Goal: Task Accomplishment & Management: Manage account settings

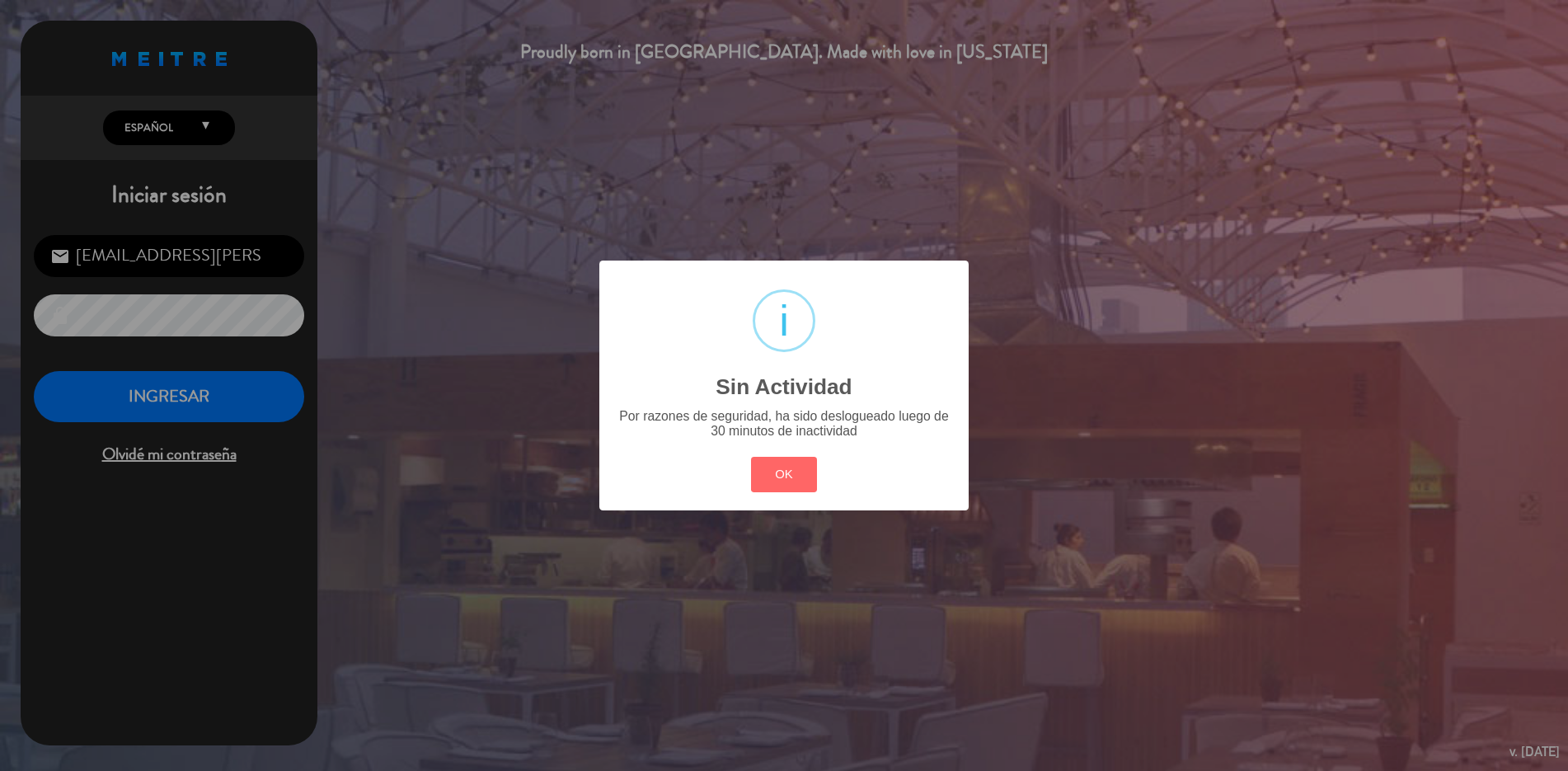
click at [170, 386] on div "? ! i Sin Actividad × Por razones de seguridad, ha sido deslogueado luego de 30…" at bounding box center [784, 386] width 1568 height 771
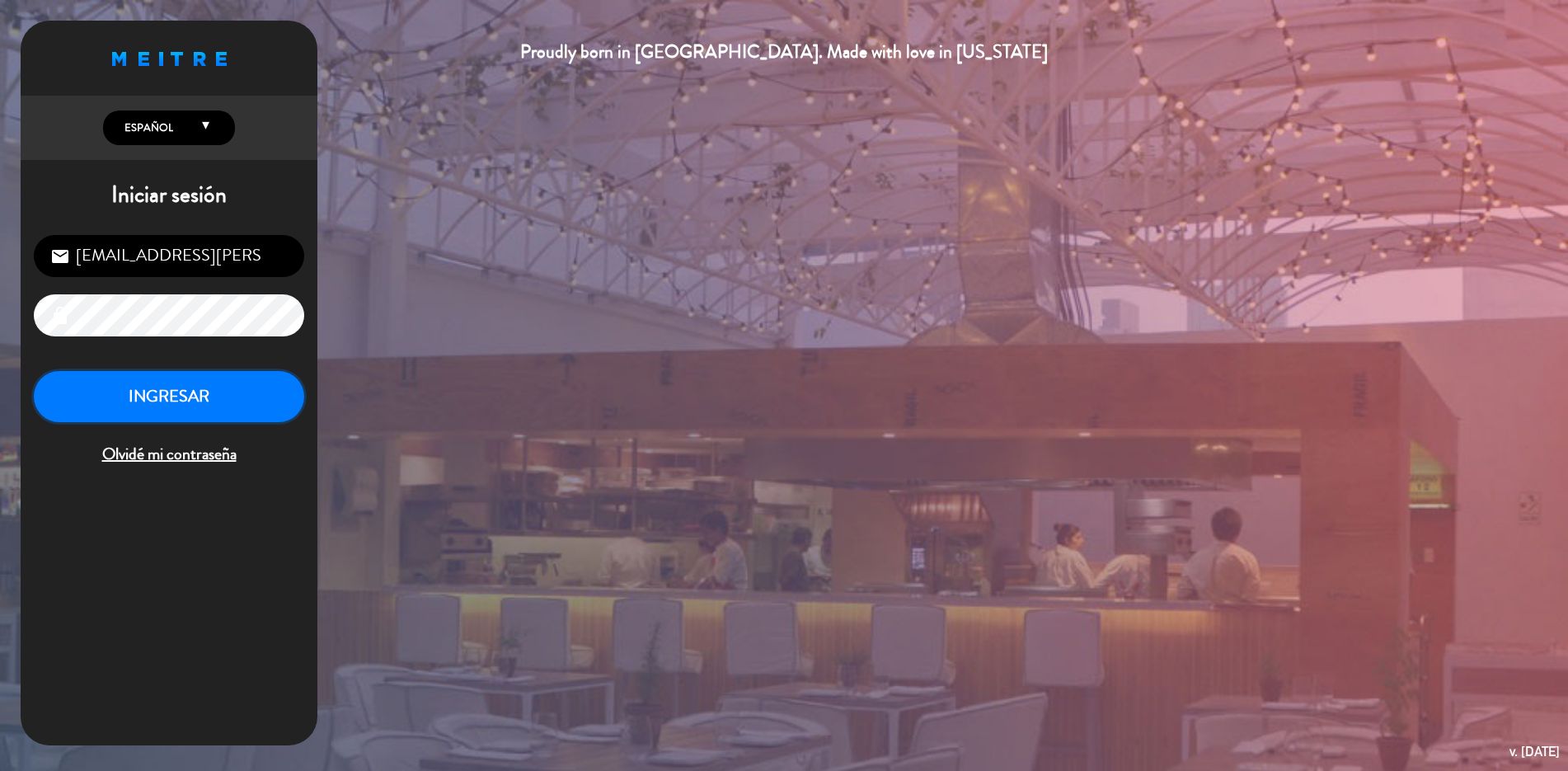
click at [181, 390] on button "INGRESAR" at bounding box center [169, 396] width 270 height 52
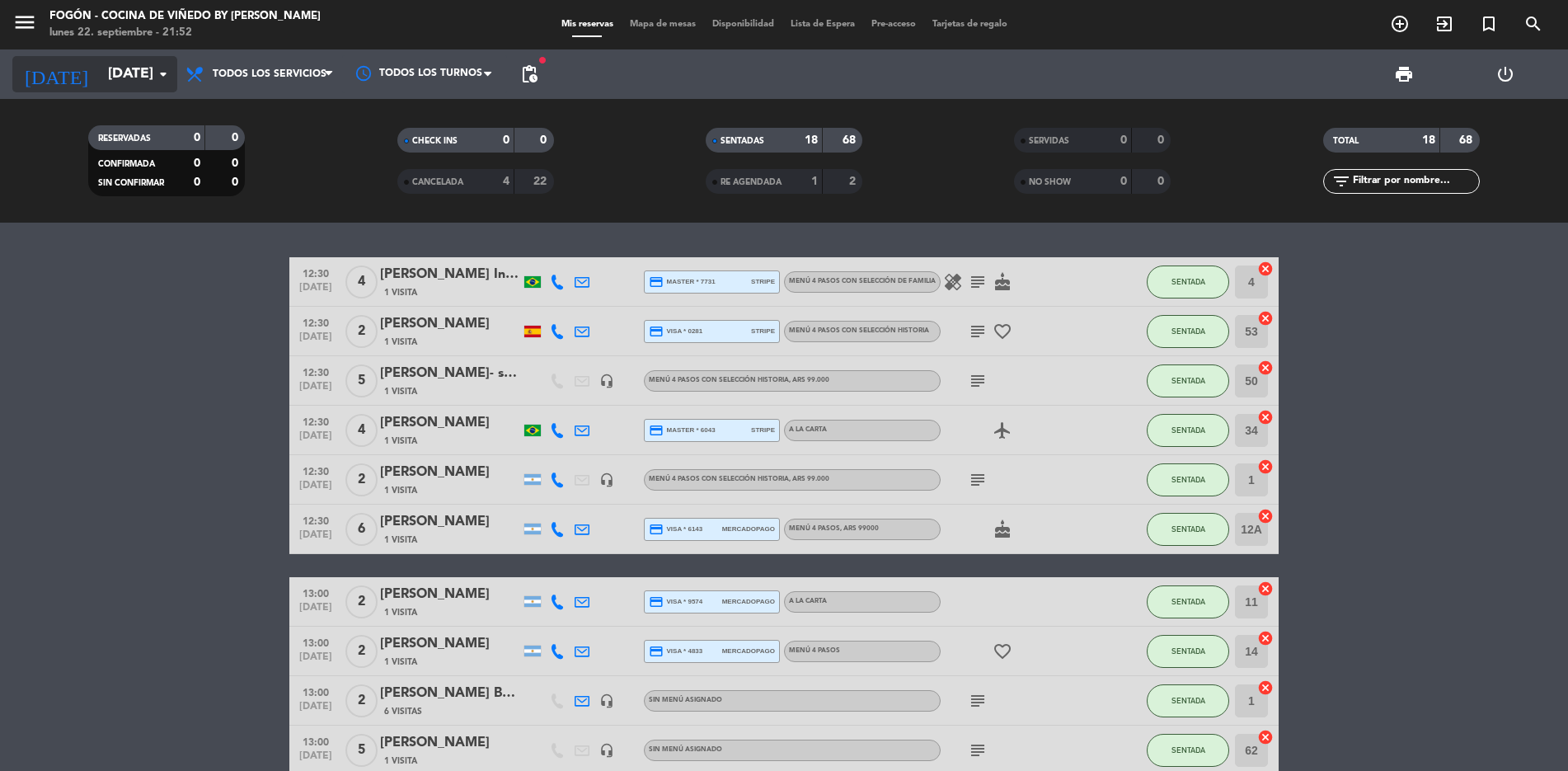
click at [161, 71] on icon "arrow_drop_down" at bounding box center [163, 74] width 20 height 20
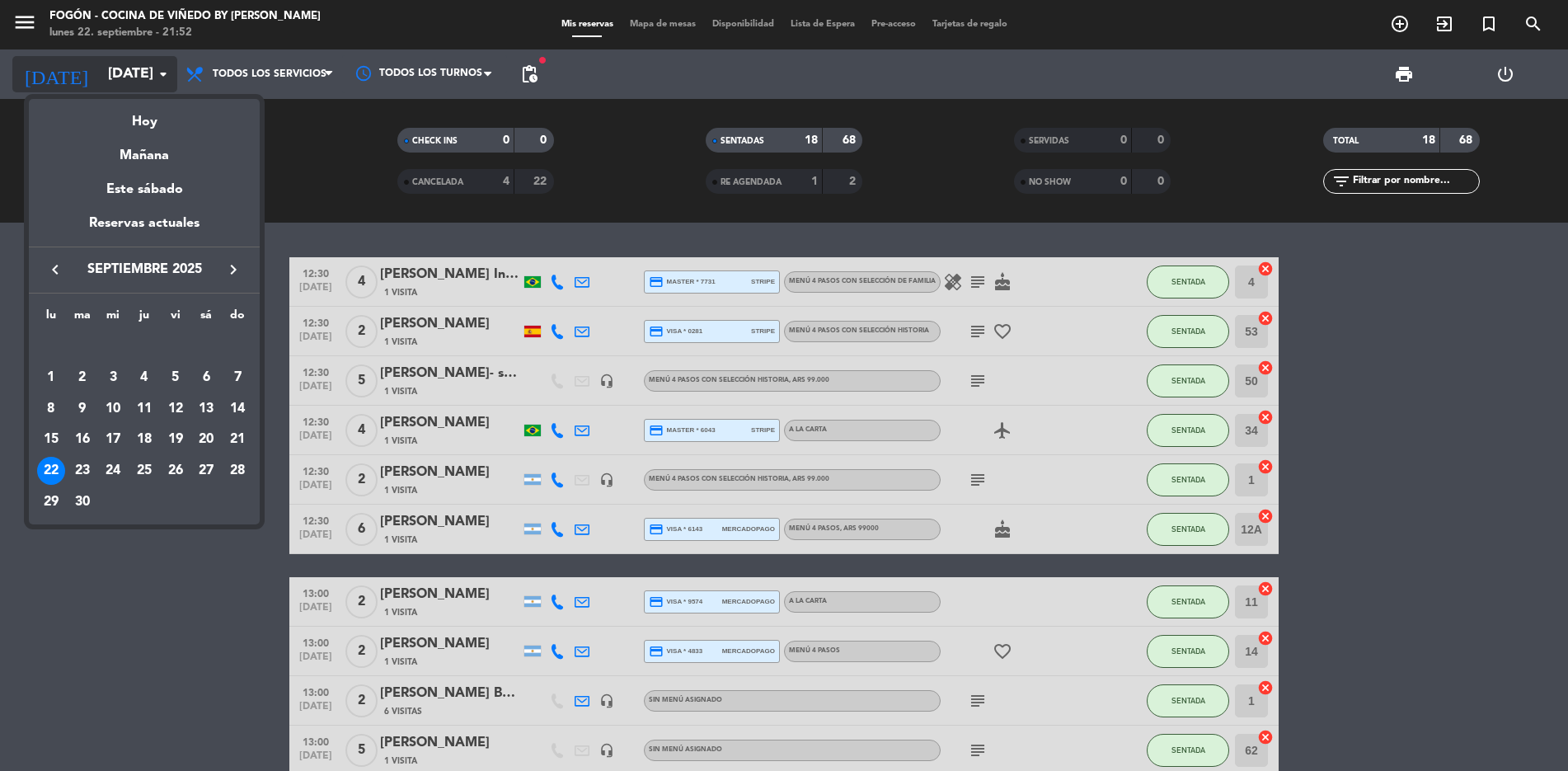
click at [161, 71] on div at bounding box center [784, 386] width 1568 height 771
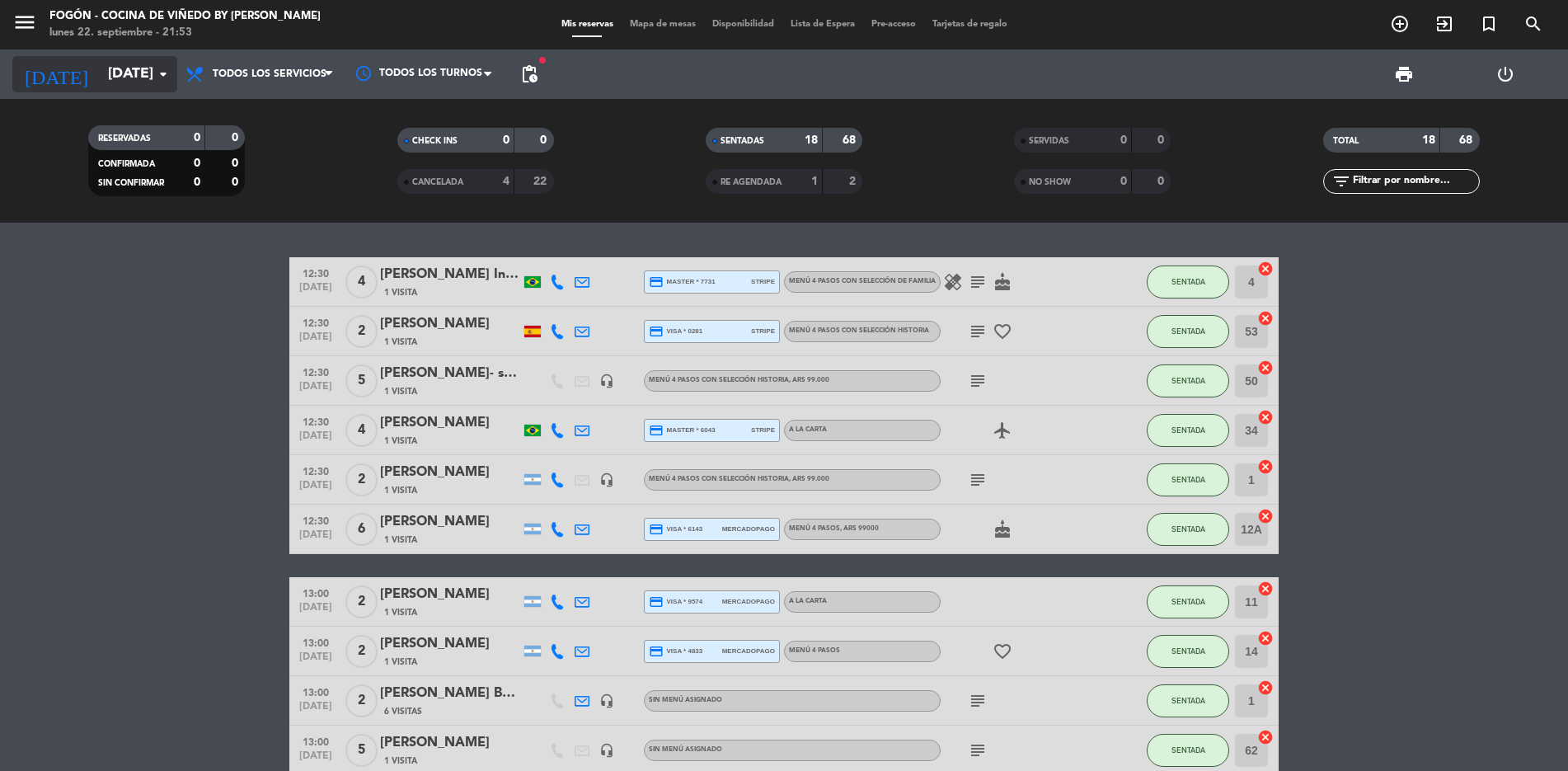
click at [164, 69] on icon "arrow_drop_down" at bounding box center [163, 74] width 20 height 20
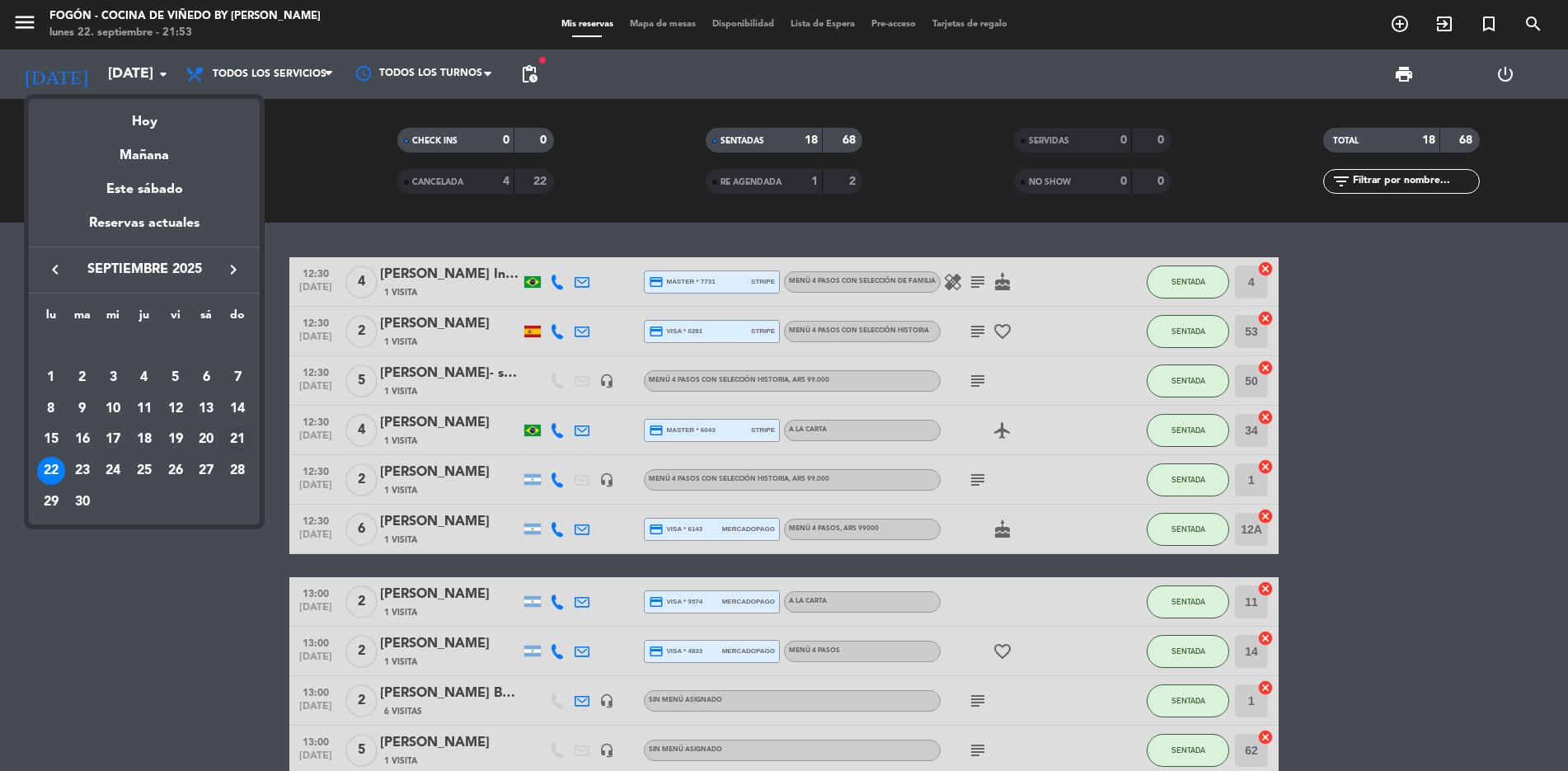
click at [241, 439] on div "21" at bounding box center [237, 439] width 28 height 28
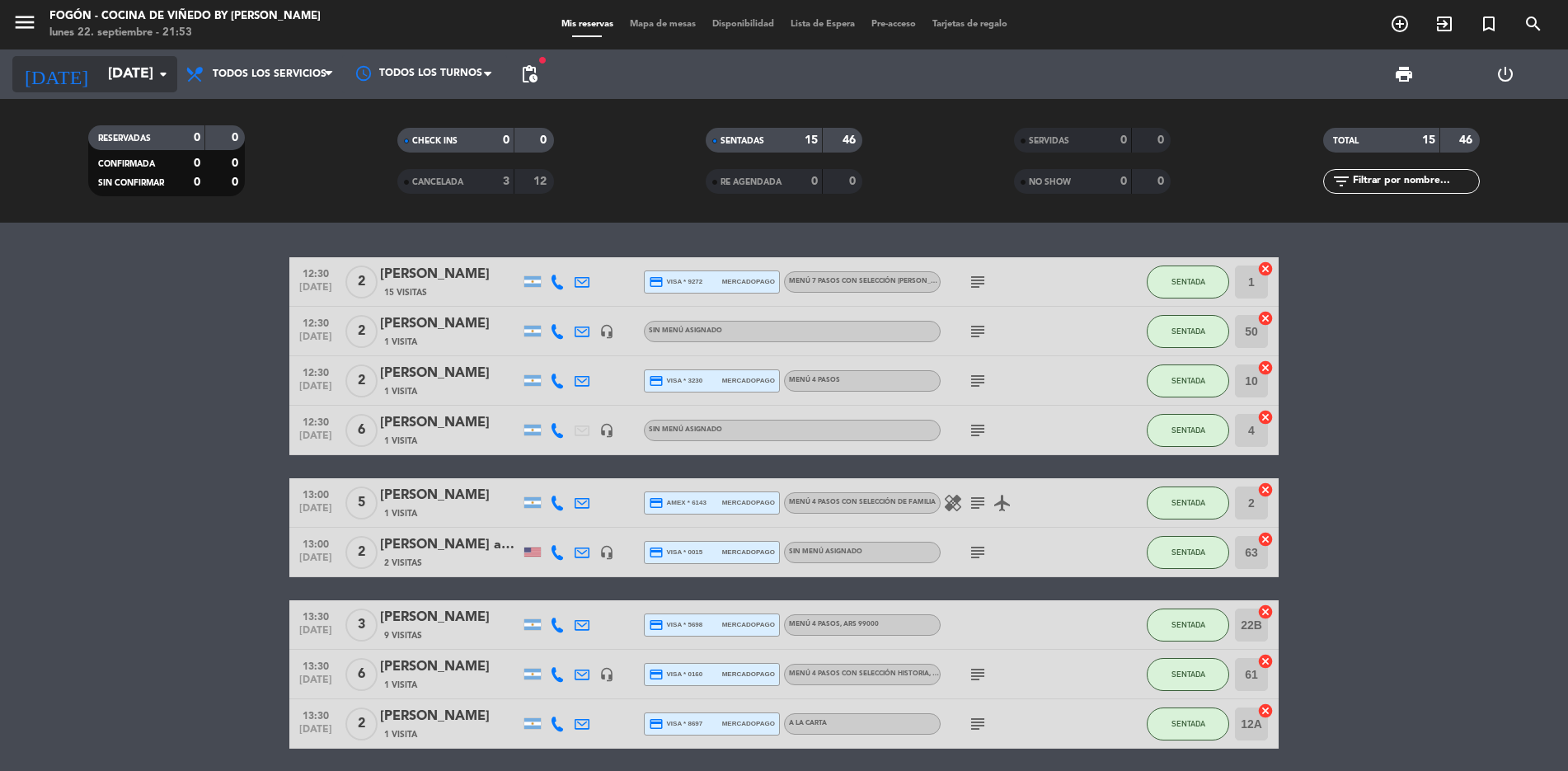
click at [167, 69] on icon "arrow_drop_down" at bounding box center [163, 74] width 20 height 20
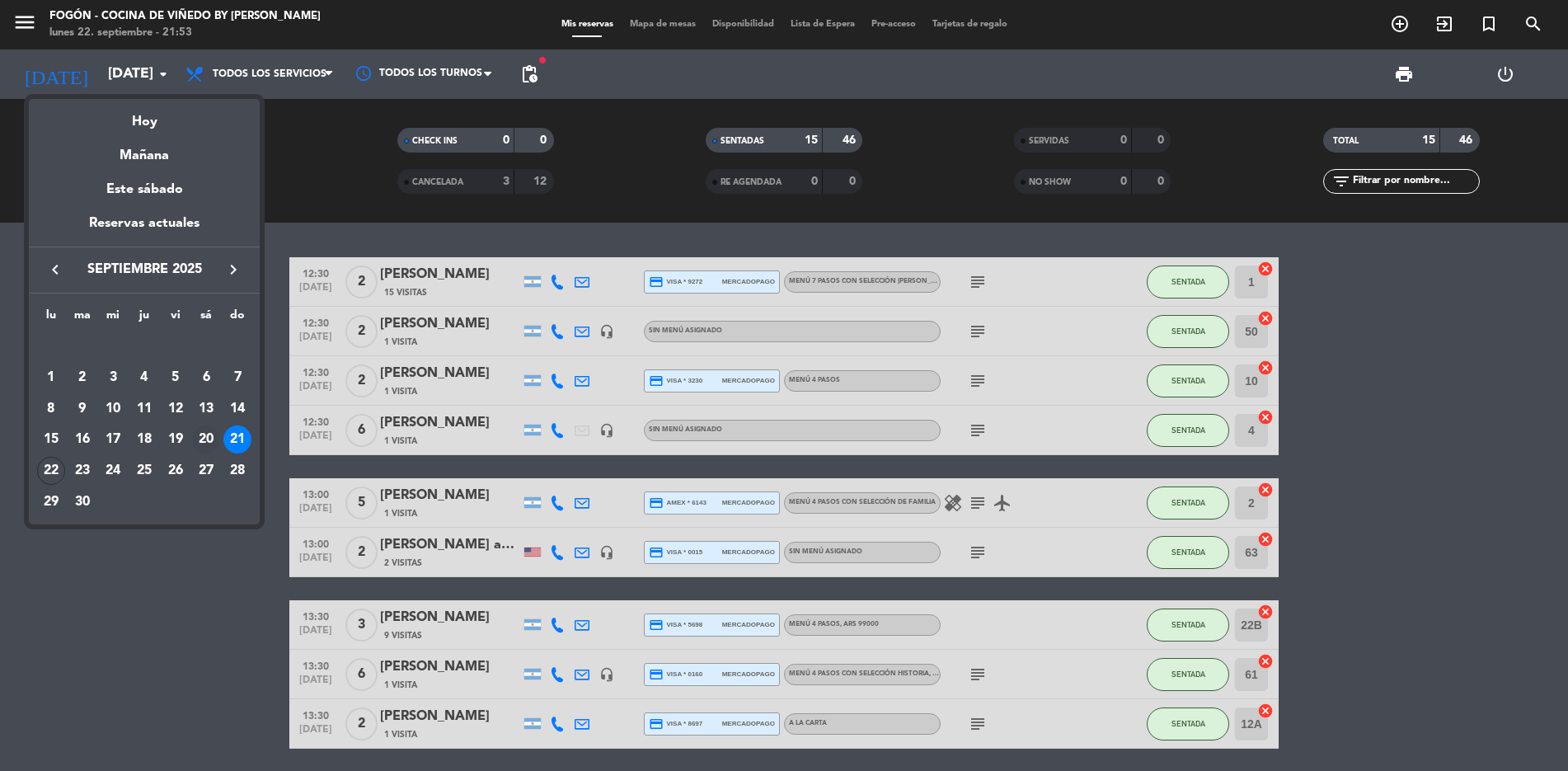
click at [207, 429] on div "20" at bounding box center [206, 439] width 28 height 28
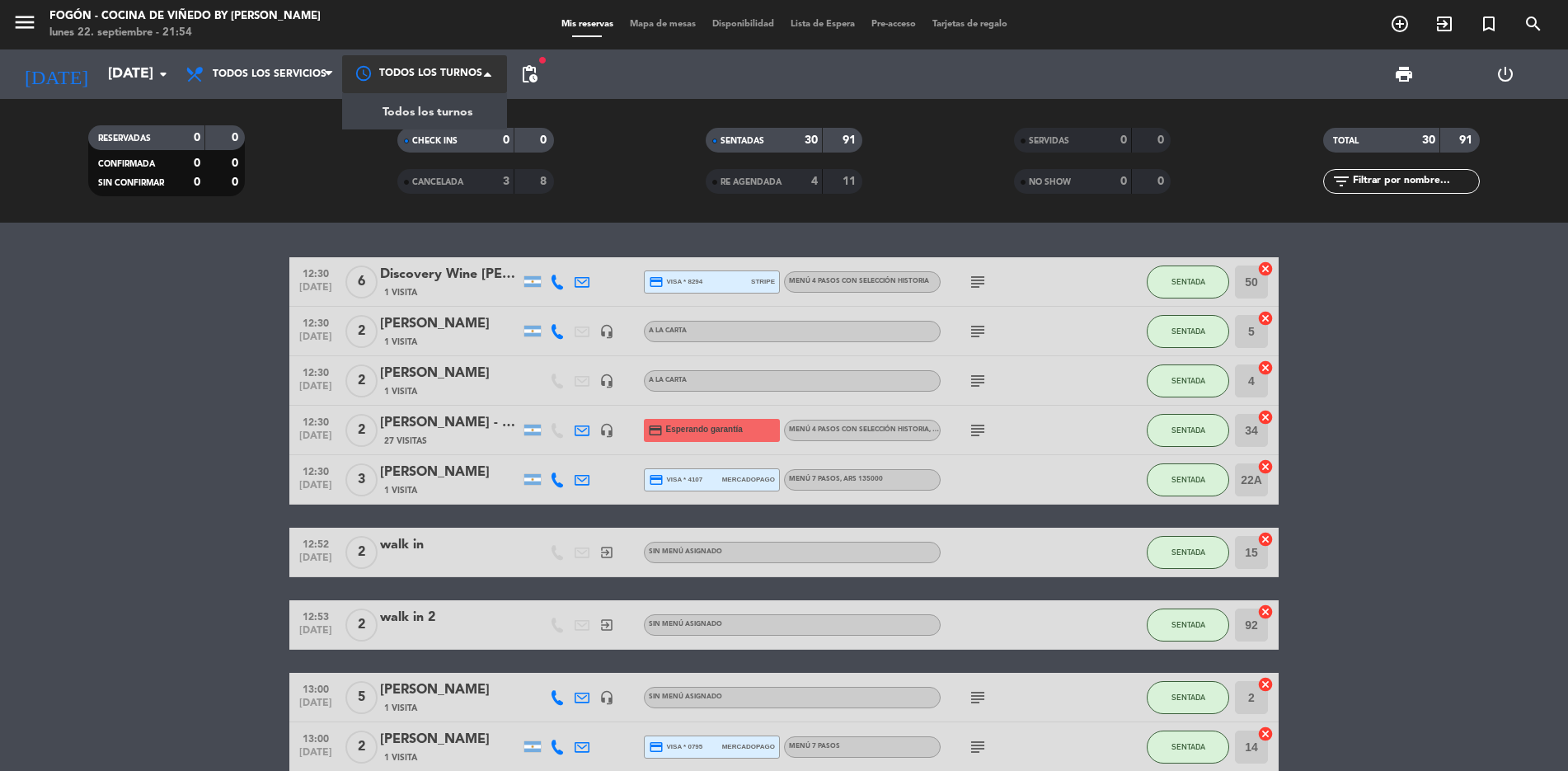
click at [490, 66] on span at bounding box center [492, 74] width 17 height 17
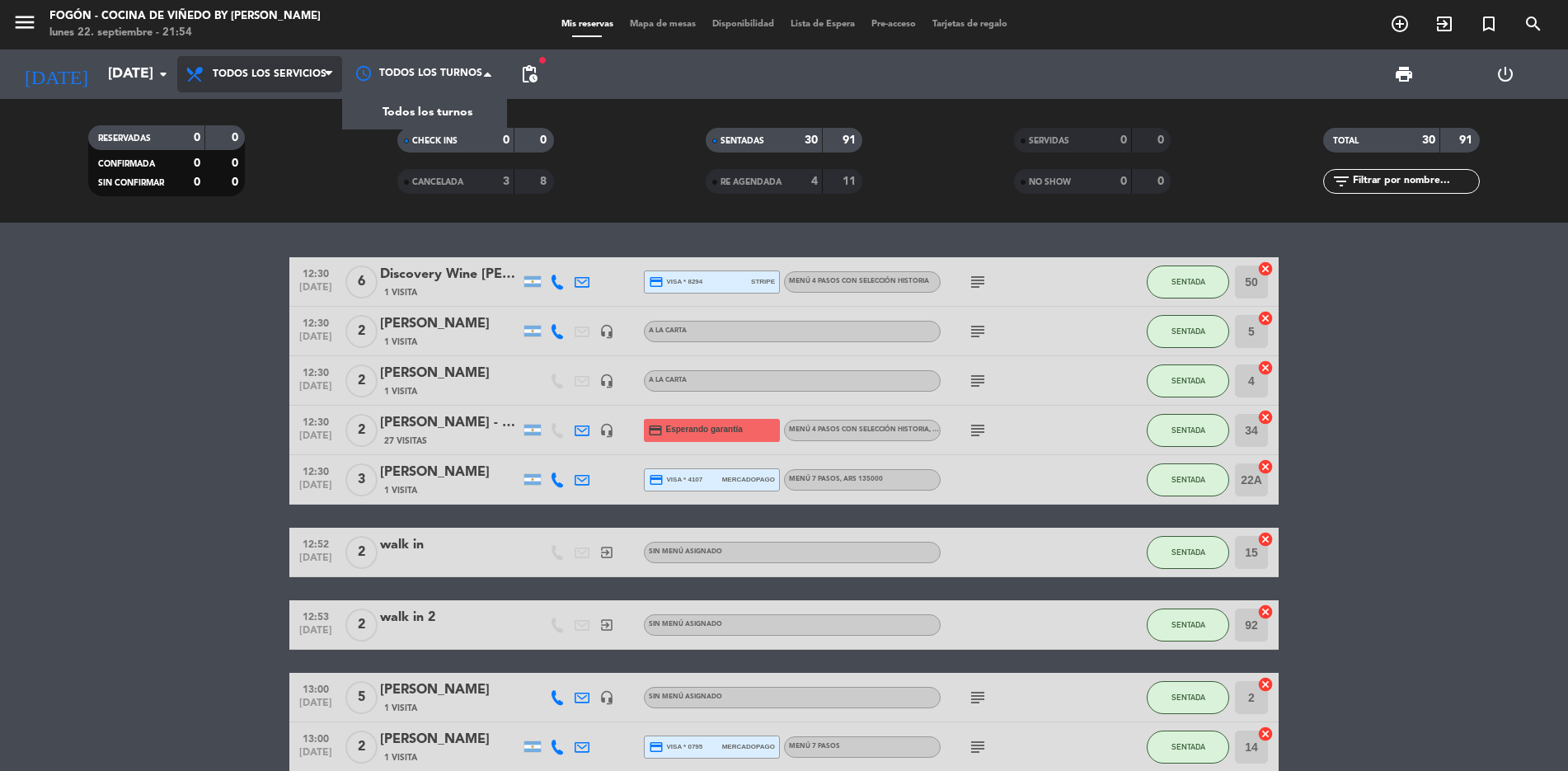
click at [332, 64] on span "Todos los servicios" at bounding box center [259, 74] width 165 height 36
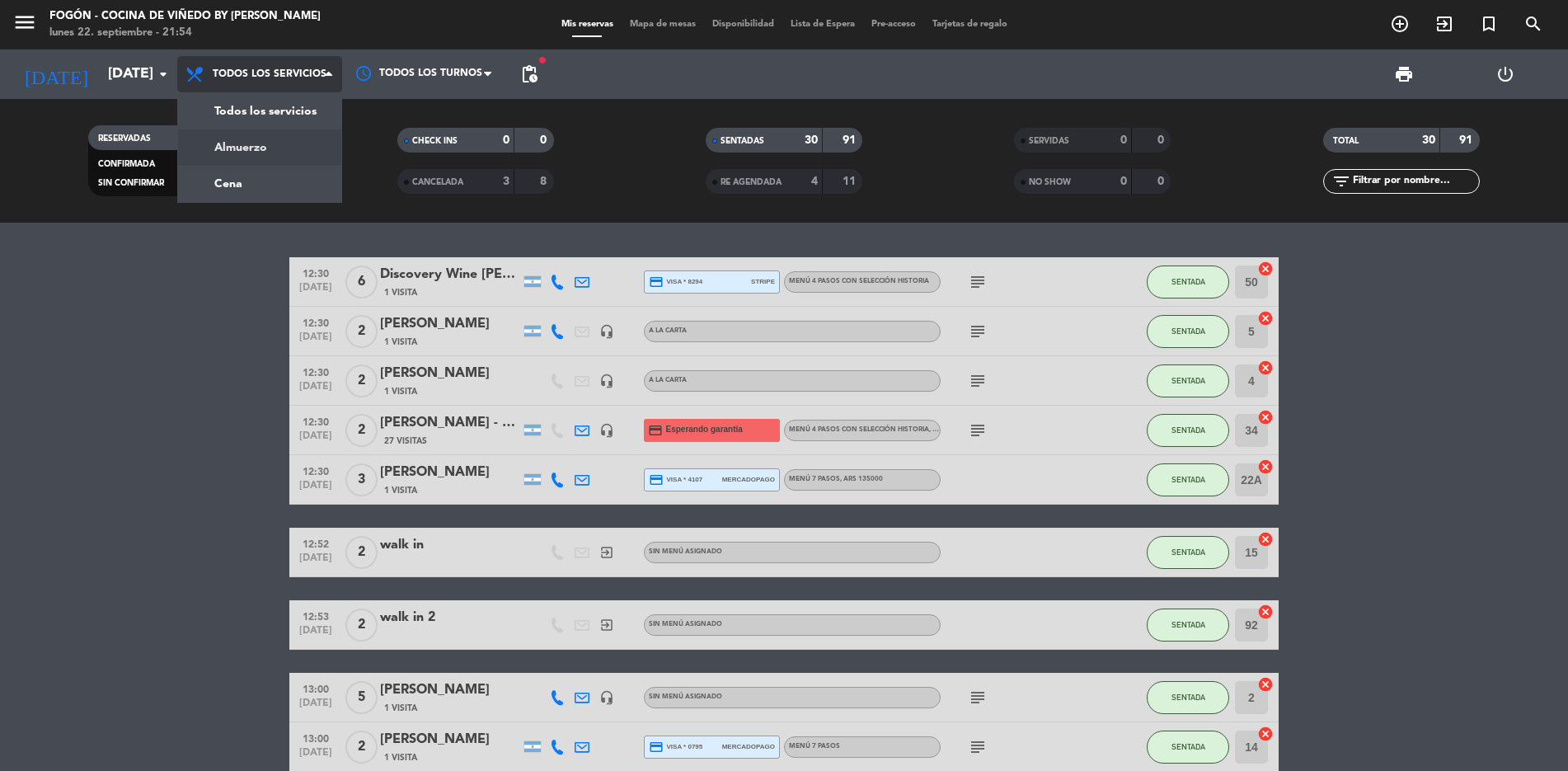
click at [258, 144] on div "menu Fogón - Cocina de viñedo by [PERSON_NAME] [DATE] 22. septiembre - 21:54 Mi…" at bounding box center [784, 111] width 1568 height 223
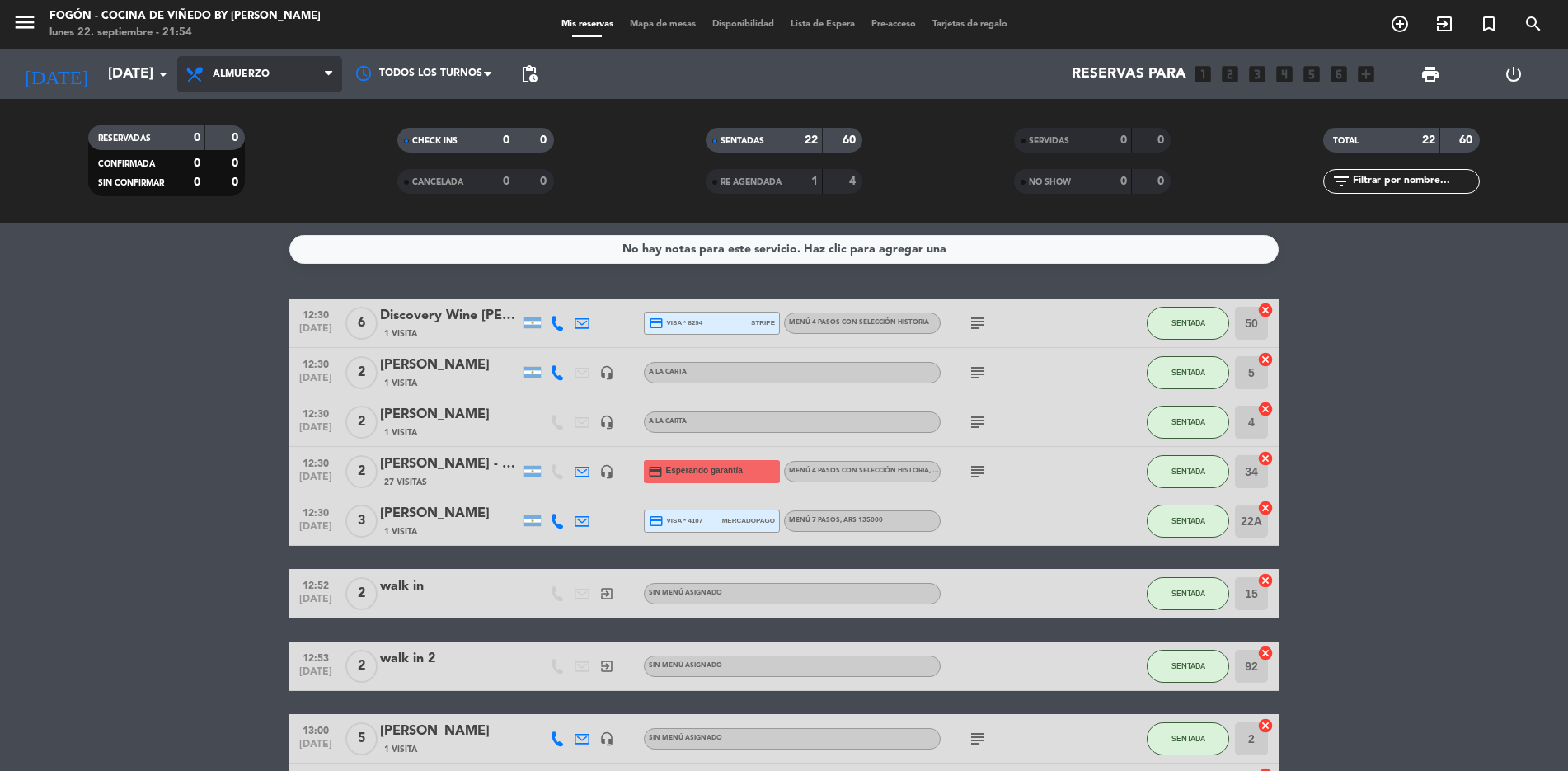
click at [327, 73] on icon at bounding box center [328, 74] width 7 height 13
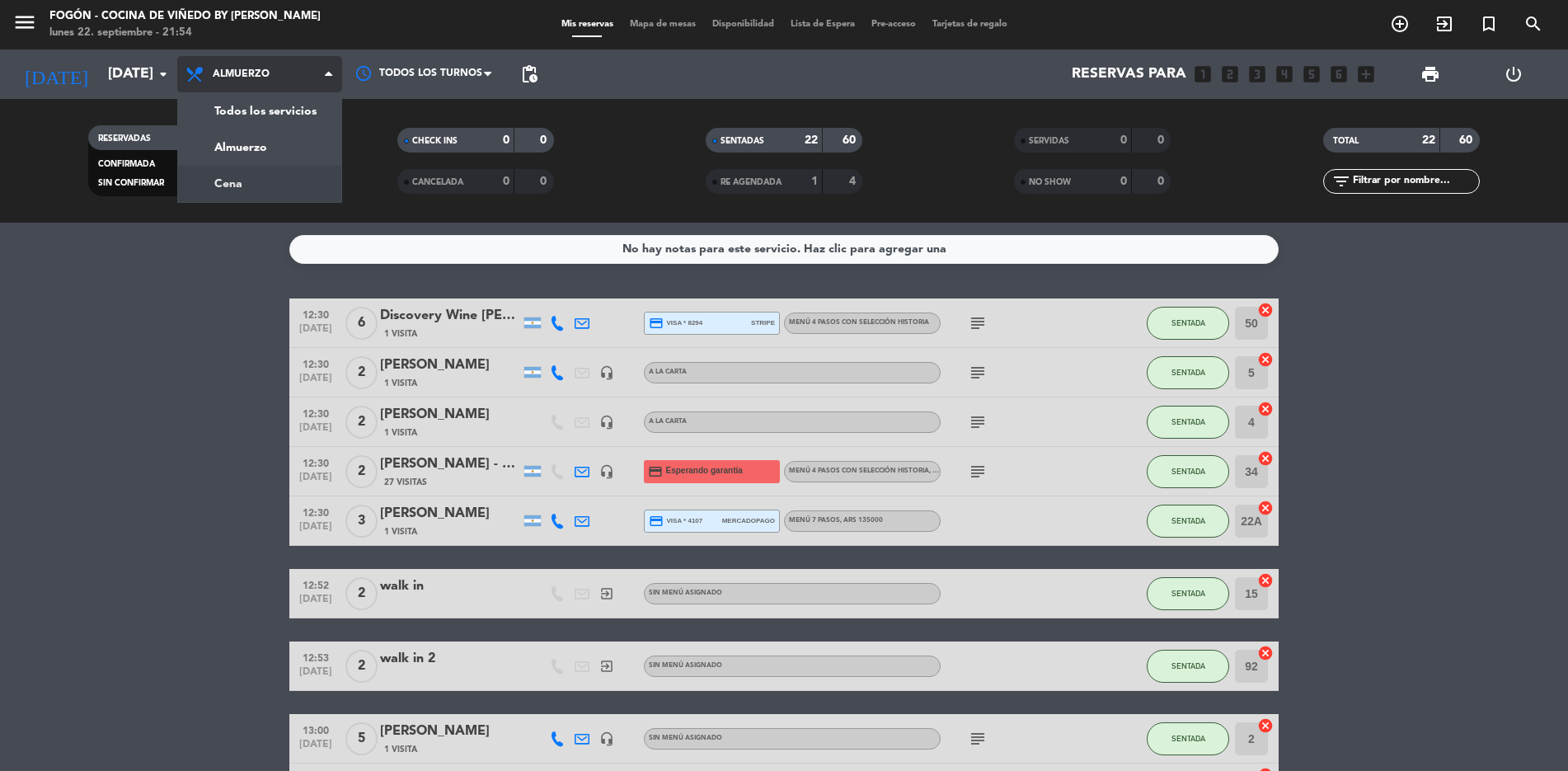
click at [233, 174] on div "menu Fogón - Cocina de viñedo by [PERSON_NAME] [DATE] 22. septiembre - 21:54 Mi…" at bounding box center [784, 111] width 1568 height 223
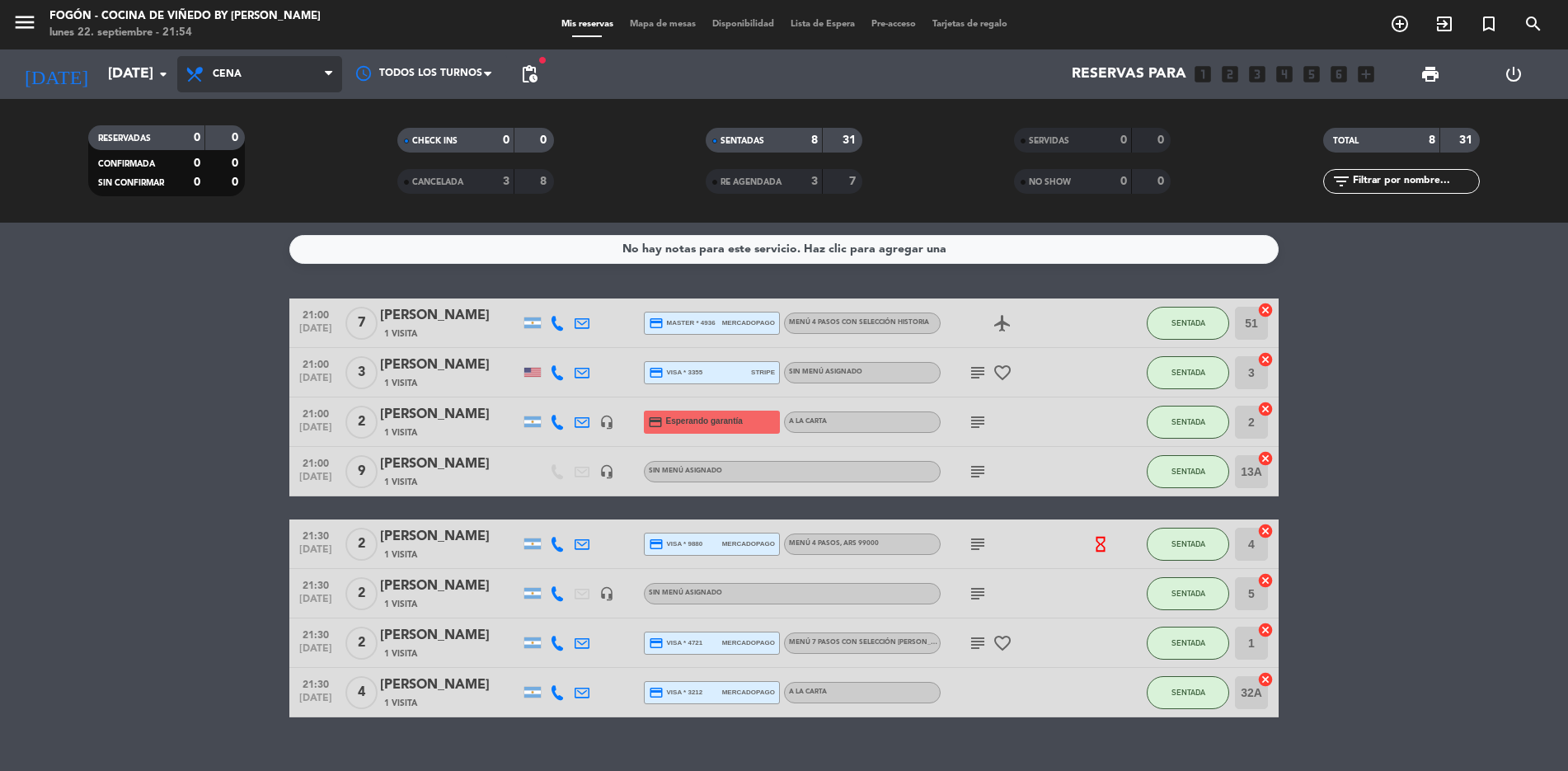
click at [319, 68] on span "Cena" at bounding box center [259, 74] width 165 height 36
click at [234, 143] on div "menu Fogón - Cocina de viñedo by [PERSON_NAME] [DATE] 22. septiembre - 21:54 Mi…" at bounding box center [784, 111] width 1568 height 223
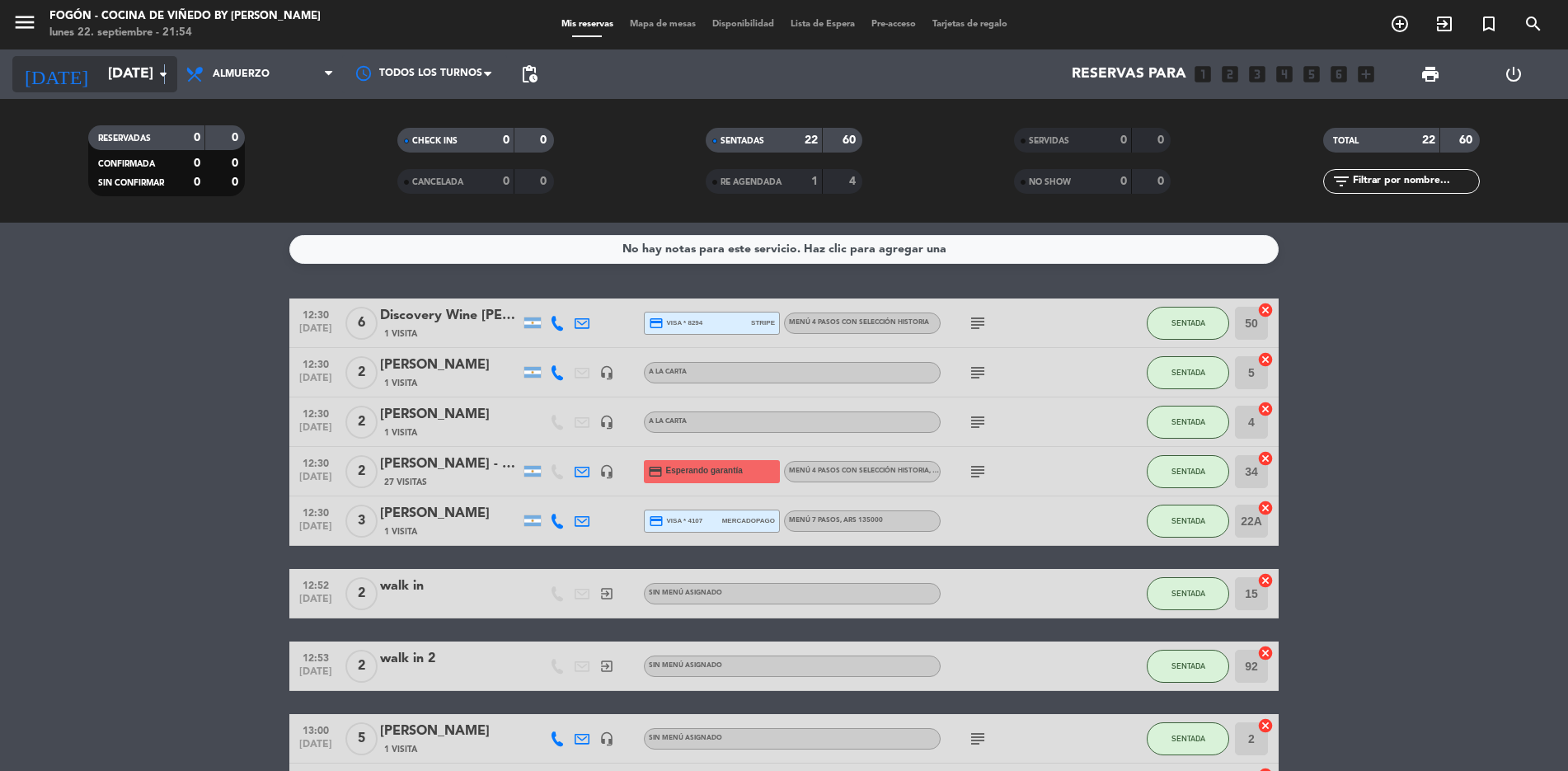
click at [164, 69] on icon "arrow_drop_down" at bounding box center [163, 74] width 20 height 20
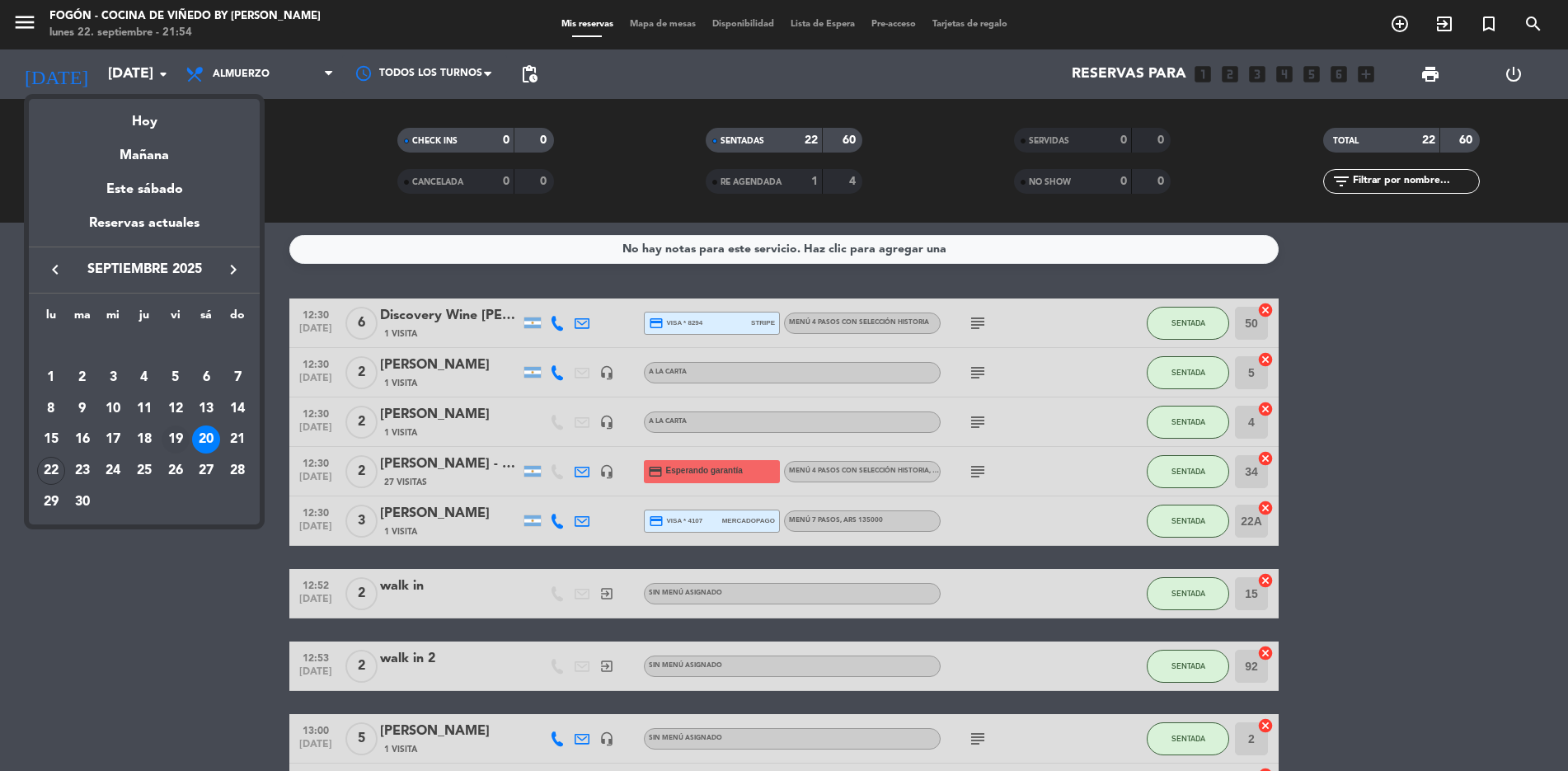
click at [173, 429] on div "19" at bounding box center [175, 439] width 28 height 28
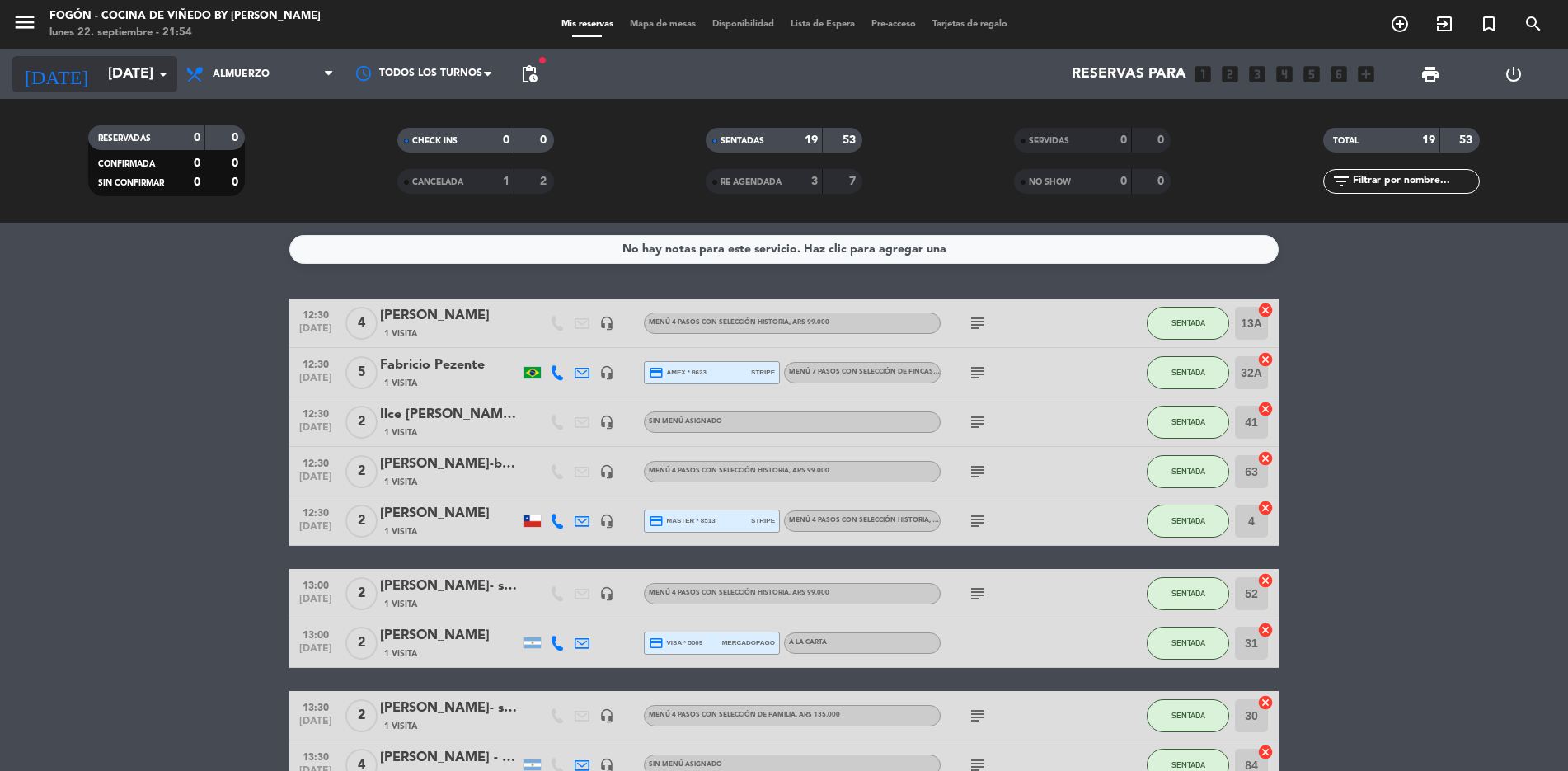
click at [165, 66] on icon "arrow_drop_down" at bounding box center [163, 74] width 20 height 20
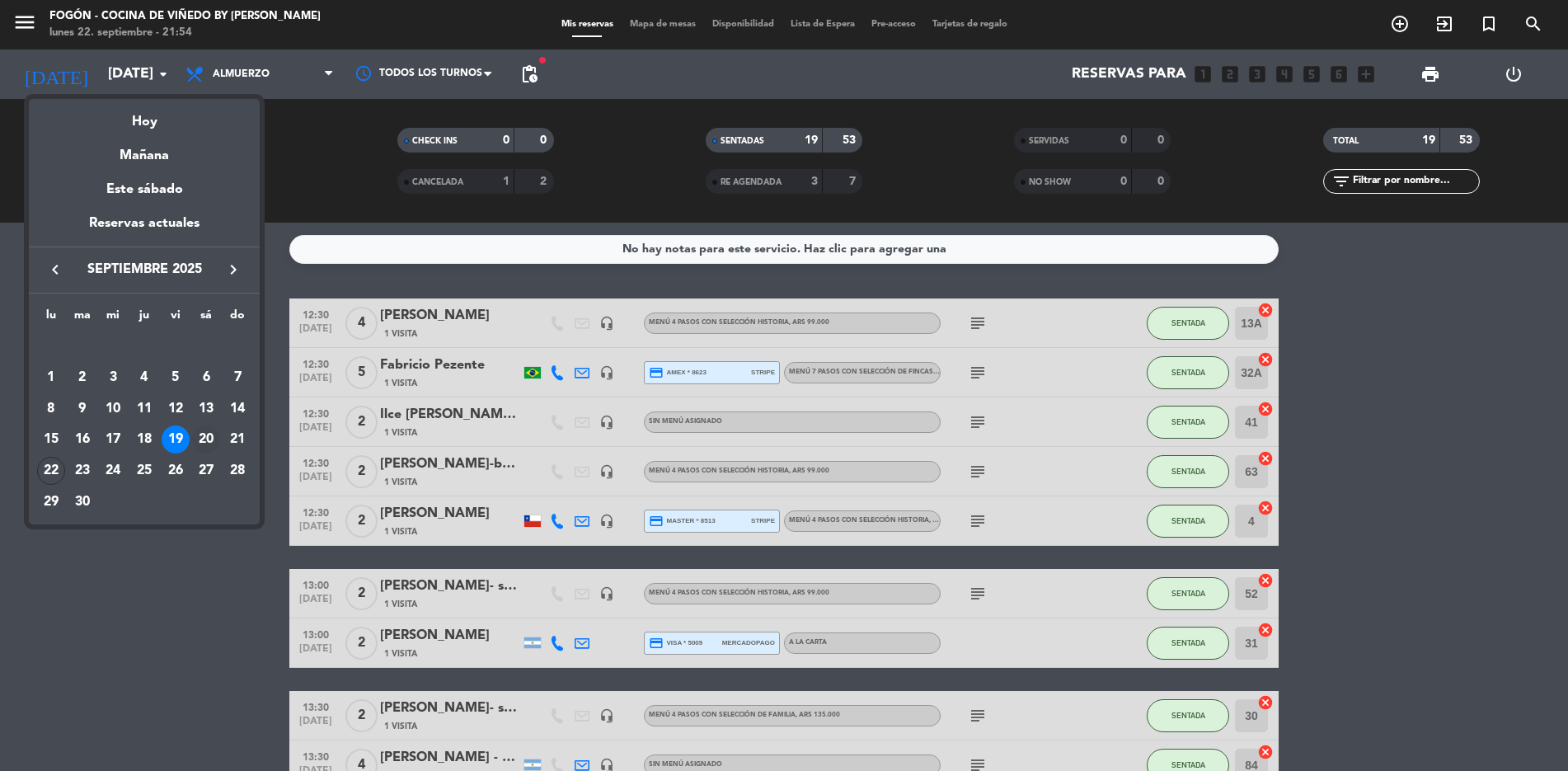
click at [208, 434] on div "20" at bounding box center [206, 439] width 28 height 28
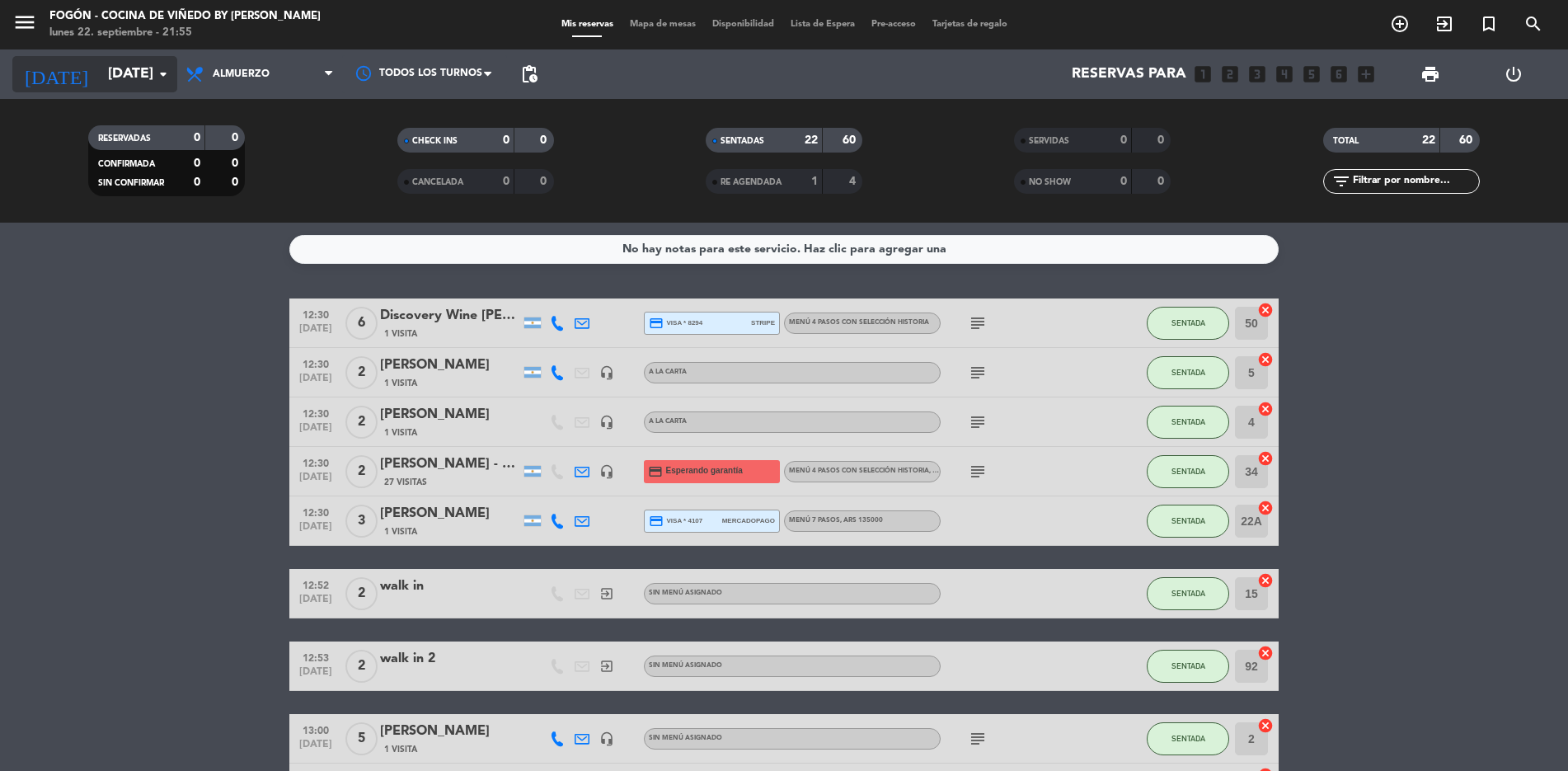
click at [161, 70] on icon "arrow_drop_down" at bounding box center [163, 74] width 20 height 20
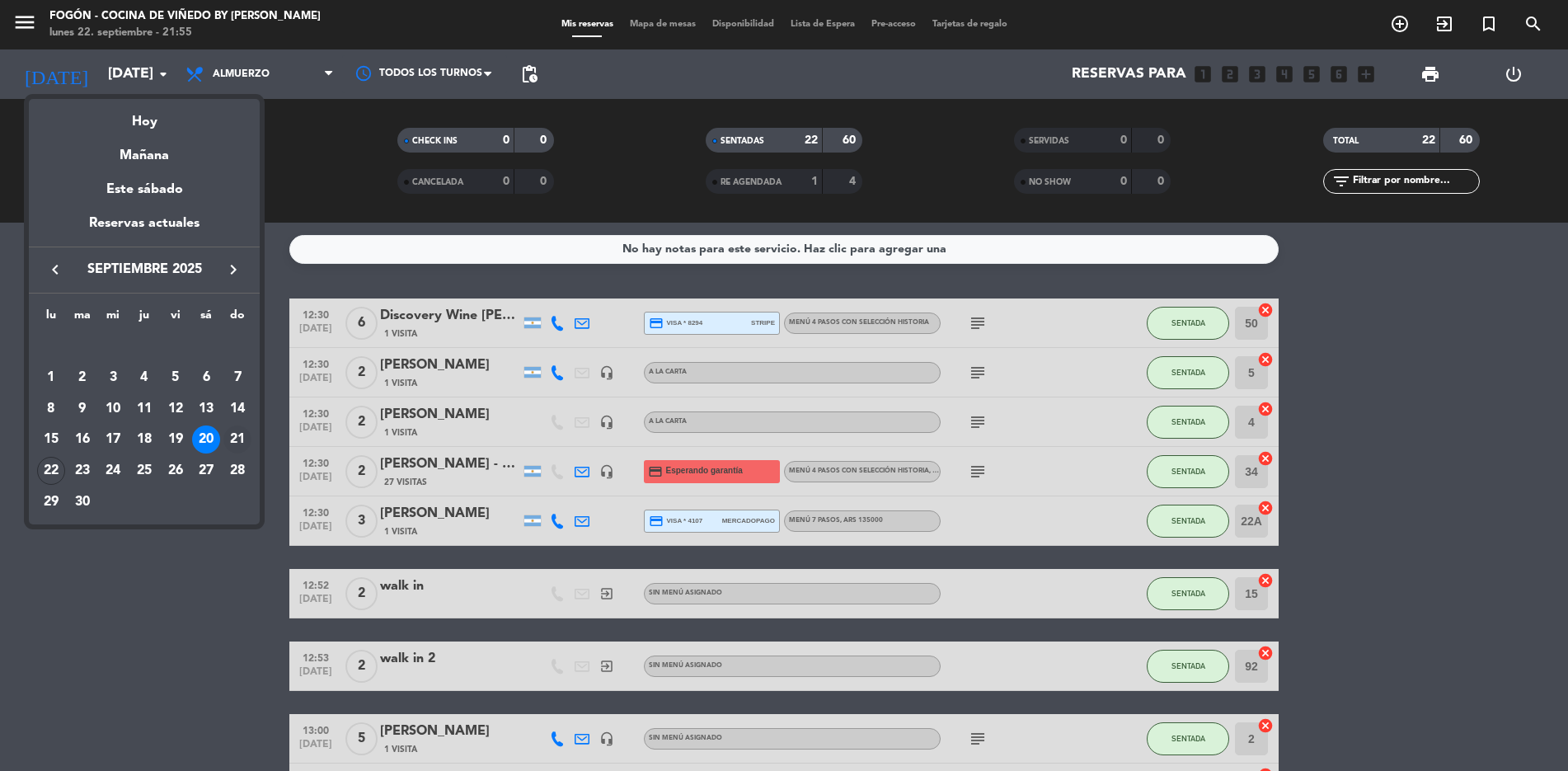
click at [236, 436] on div "21" at bounding box center [237, 439] width 28 height 28
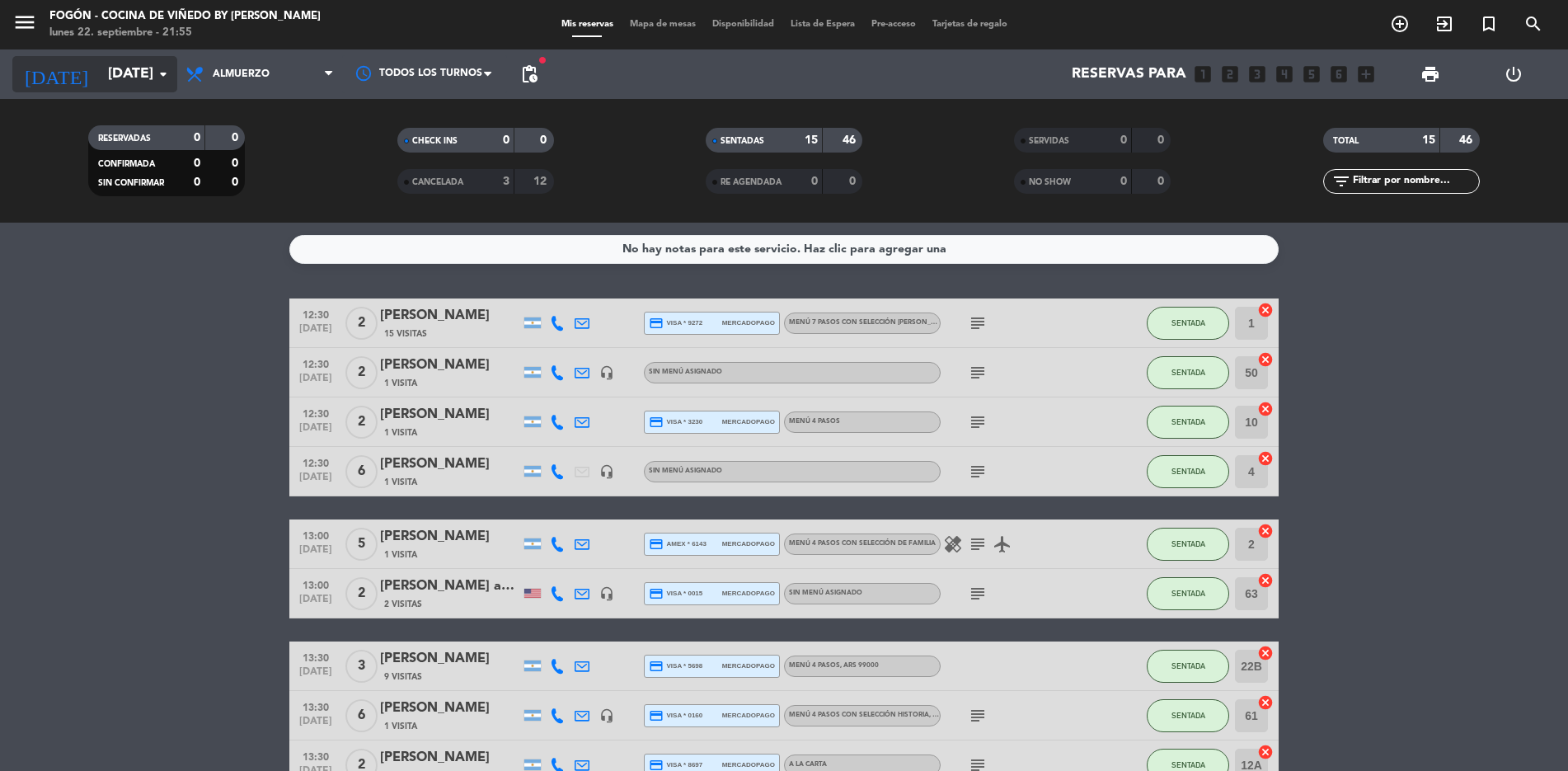
click at [165, 66] on icon "arrow_drop_down" at bounding box center [163, 74] width 20 height 20
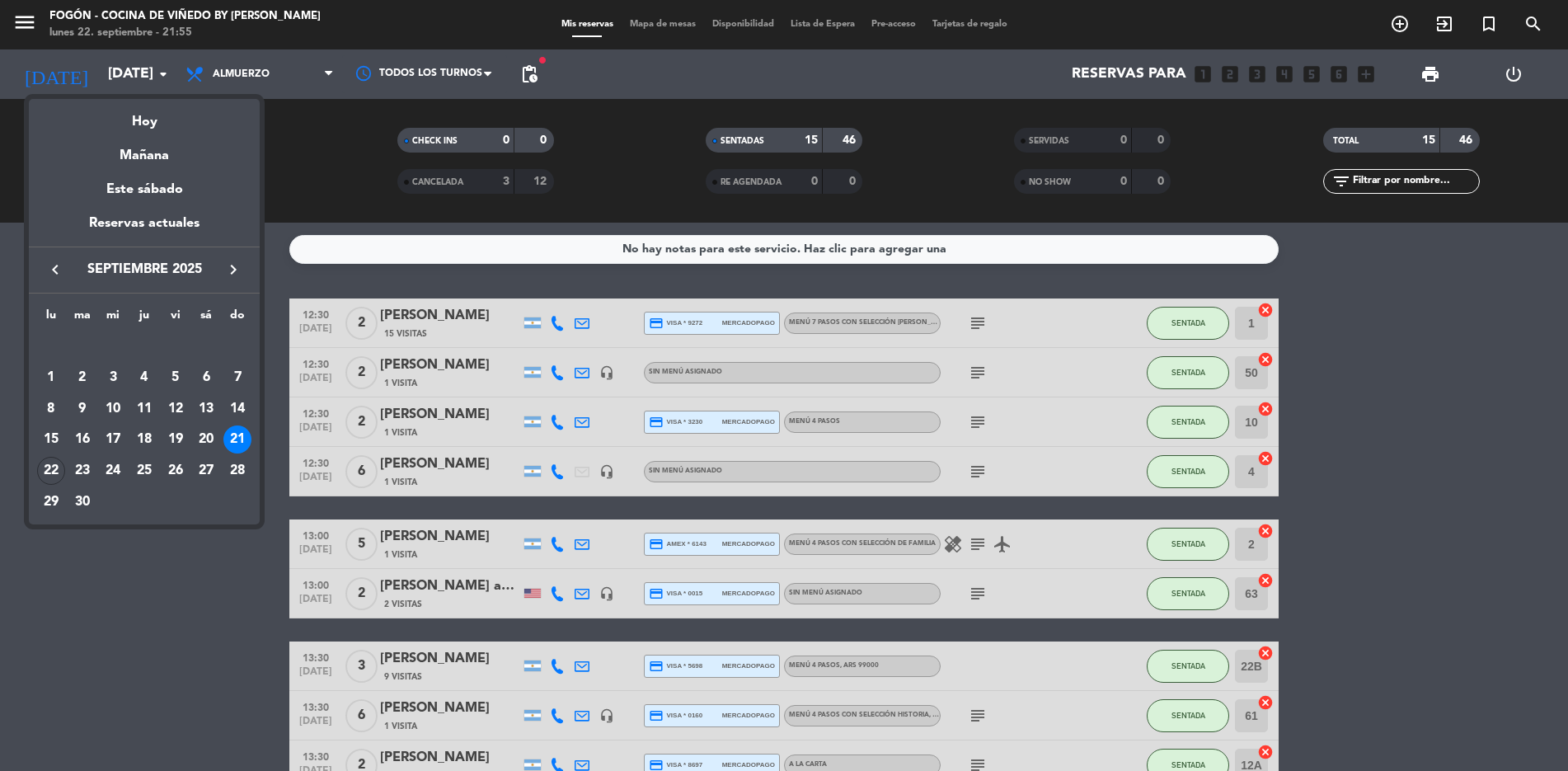
click at [52, 467] on div "22" at bounding box center [51, 471] width 28 height 28
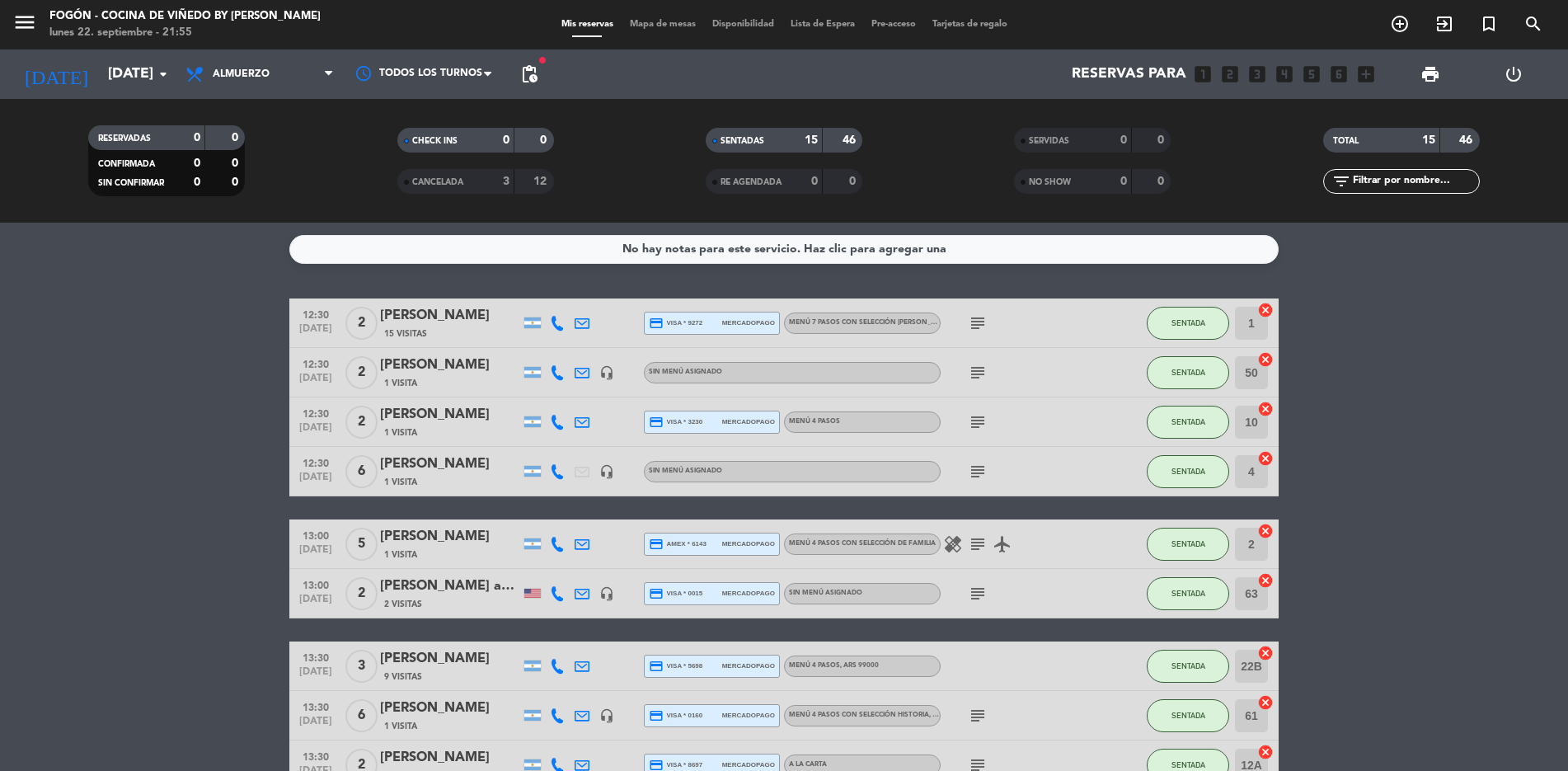
type input "[DATE]"
